Goal: Transaction & Acquisition: Purchase product/service

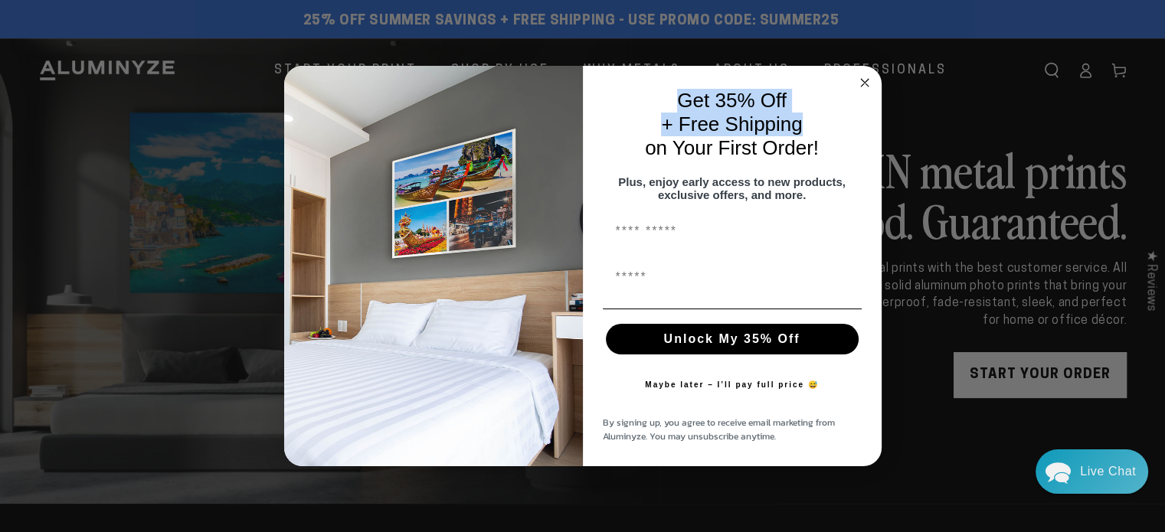
drag, startPoint x: 619, startPoint y: 70, endPoint x: 618, endPoint y: 146, distance: 75.9
click at [613, 165] on form "Get 35% Off + Free Shipping on Your First Order! Plus, enjoy early access to ne…" at bounding box center [583, 266] width 598 height 401
click at [811, 103] on p "Get 35% Off" at bounding box center [732, 101] width 253 height 24
click at [869, 76] on circle "Close dialog" at bounding box center [865, 83] width 18 height 18
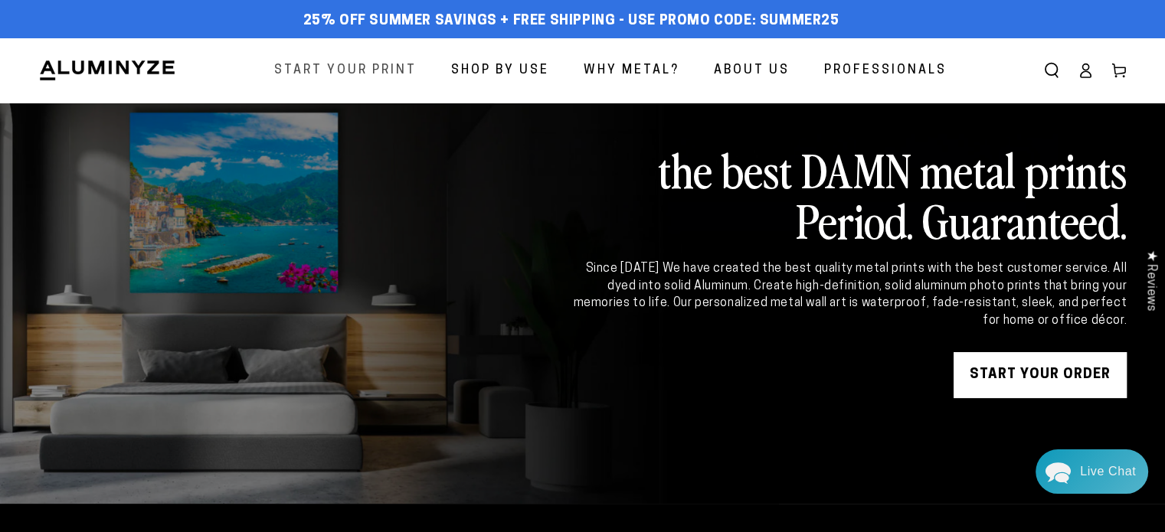
click at [337, 82] on link "Start Your Print" at bounding box center [345, 71] width 165 height 41
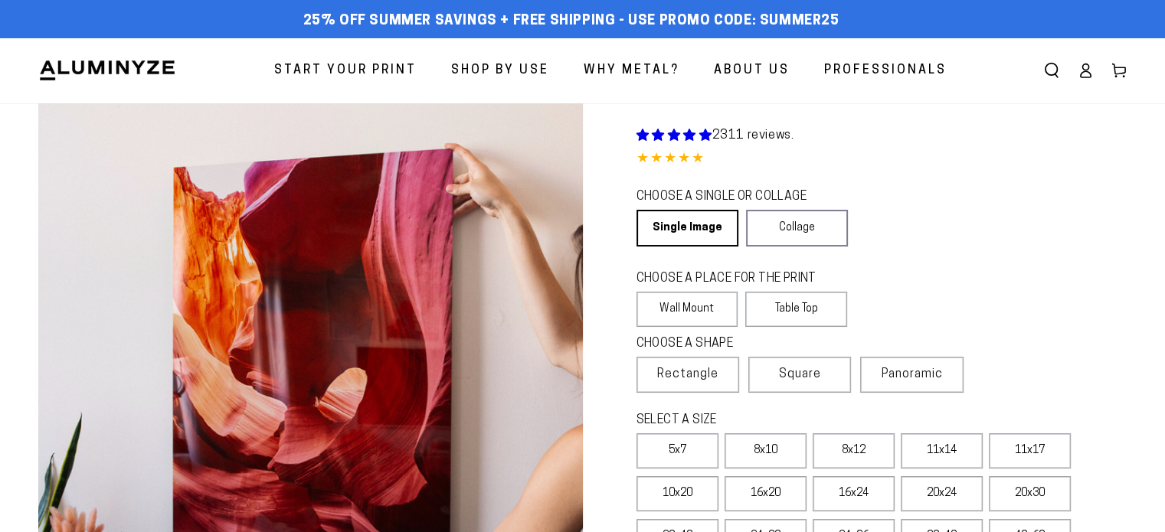
select select "**********"
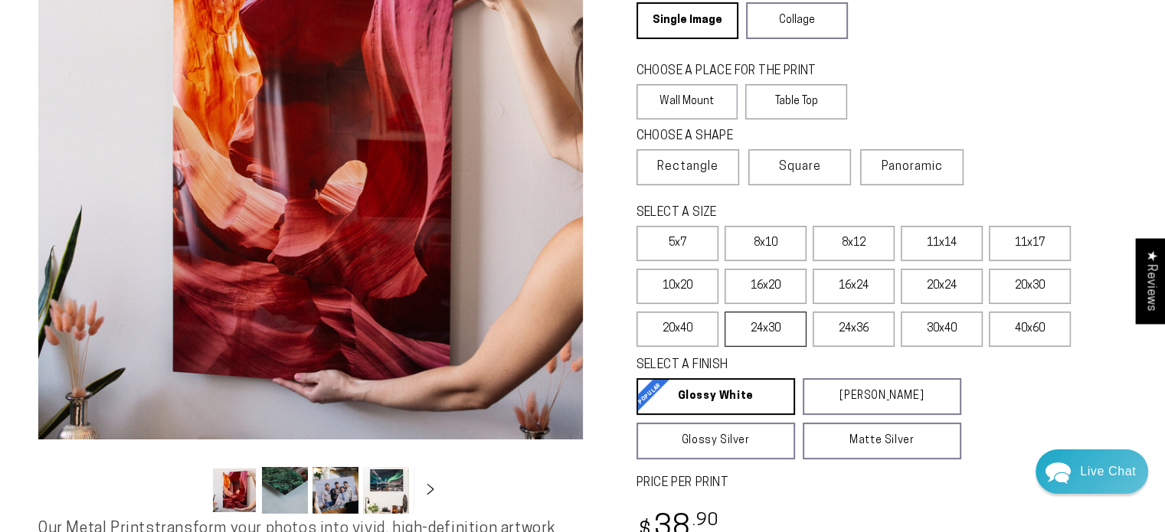
scroll to position [230, 0]
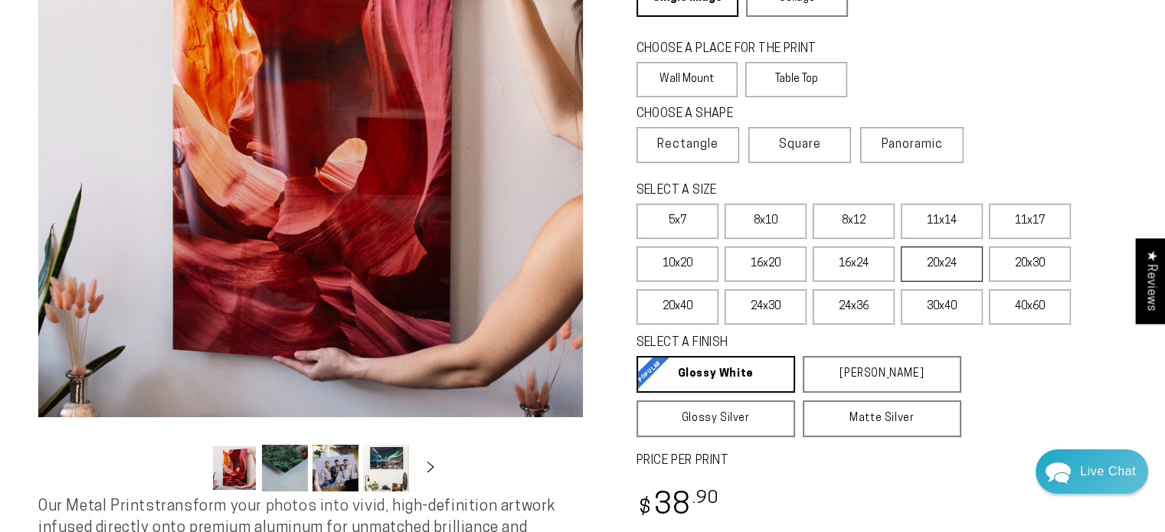
click at [909, 260] on label "20x24" at bounding box center [942, 264] width 82 height 35
